Goal: Task Accomplishment & Management: Manage account settings

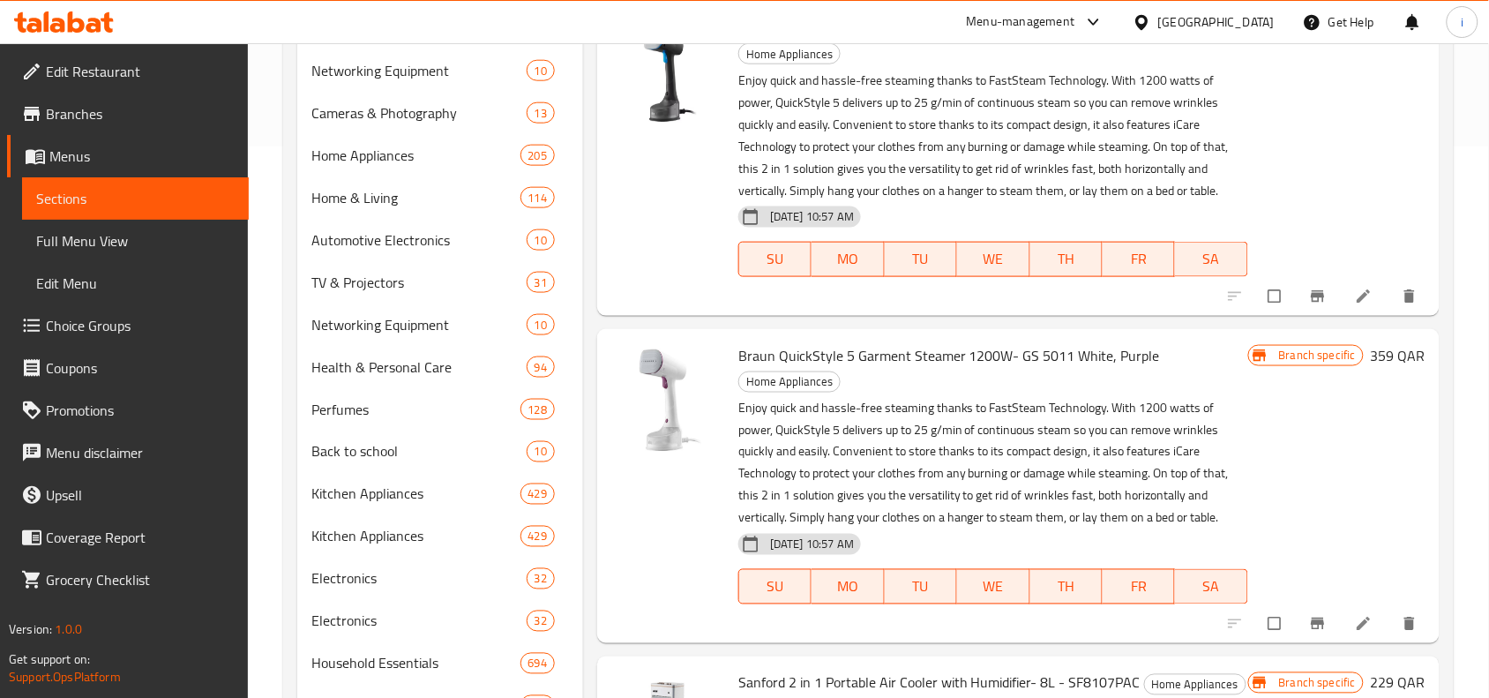
scroll to position [3860, 0]
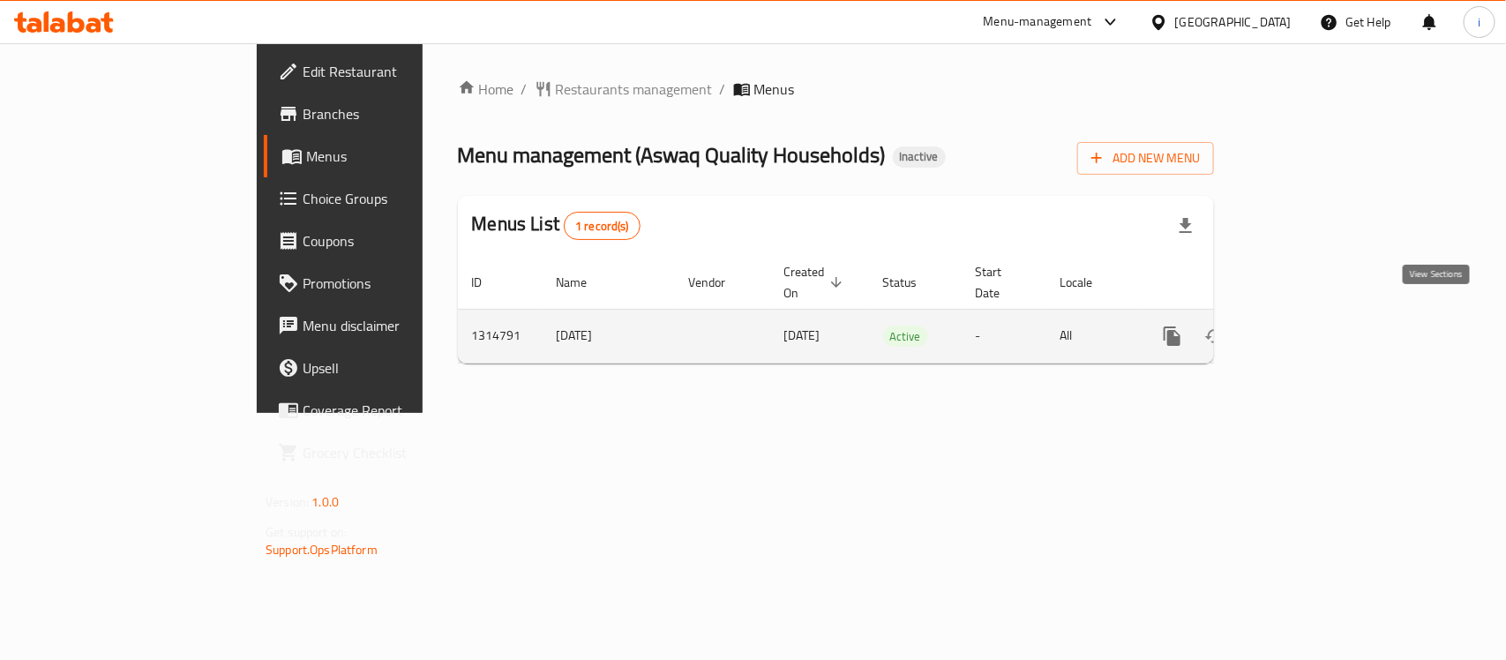
click at [1310, 326] on icon "enhanced table" at bounding box center [1299, 336] width 21 height 21
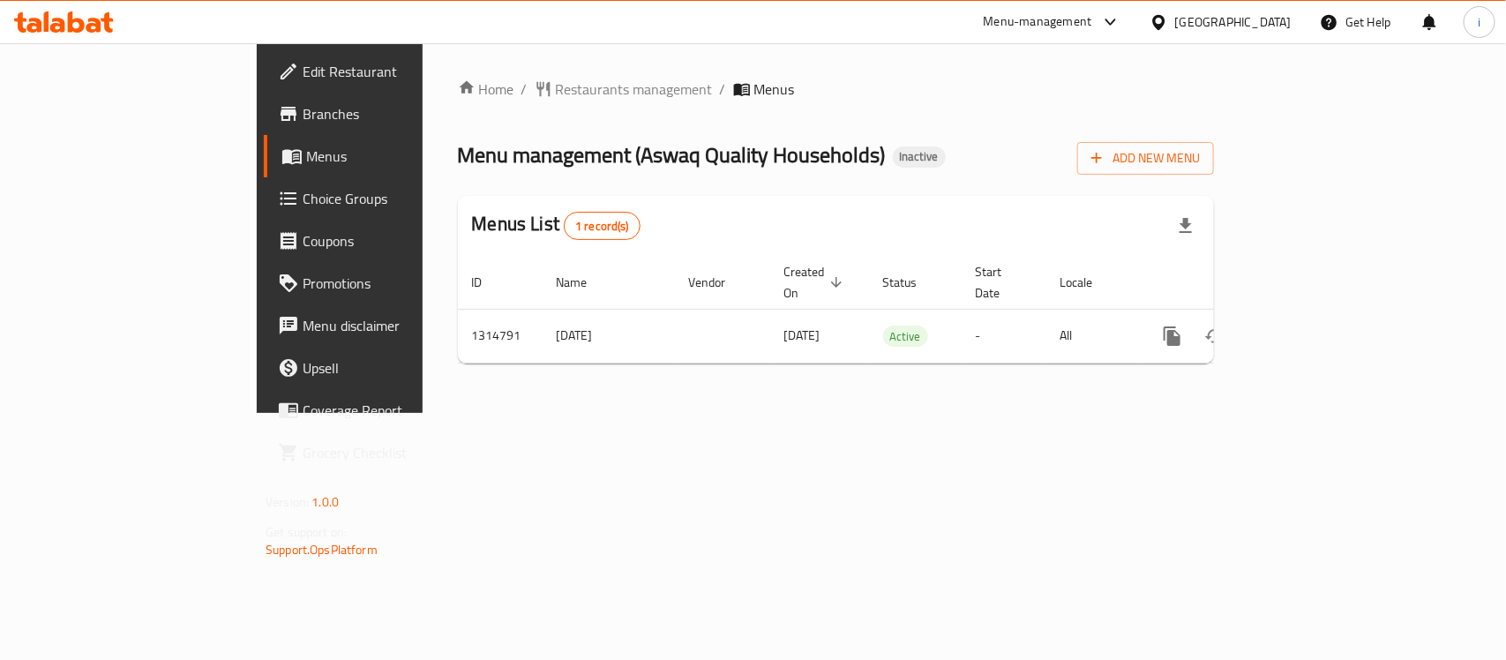
click at [782, 413] on div "Home / Restaurants management / Menus Menu management ( Aswaq Quality Household…" at bounding box center [836, 228] width 827 height 370
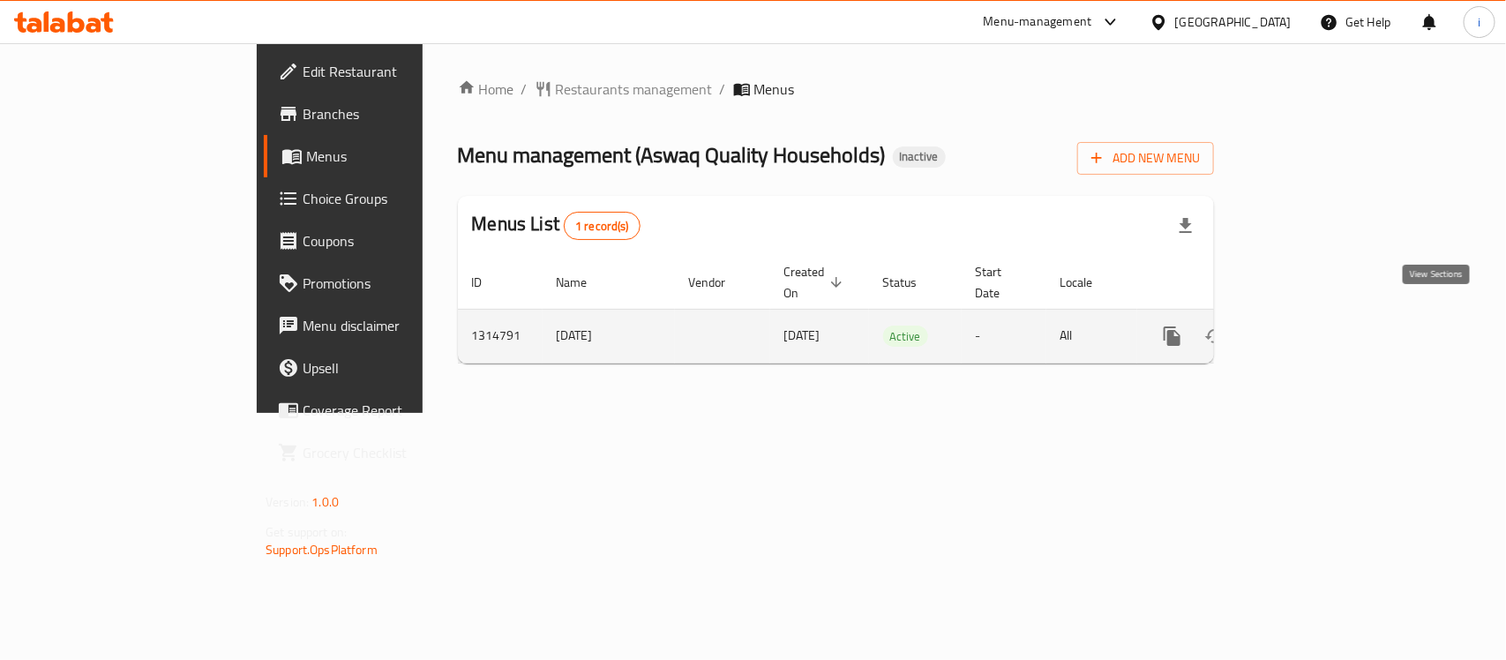
click at [1307, 328] on icon "enhanced table" at bounding box center [1300, 336] width 16 height 16
